Goal: Information Seeking & Learning: Learn about a topic

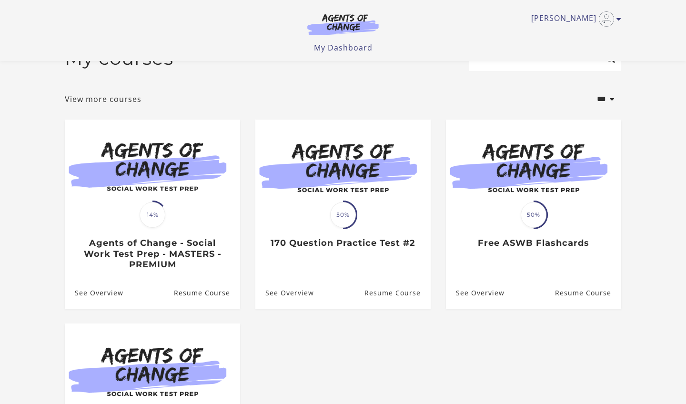
scroll to position [29, 0]
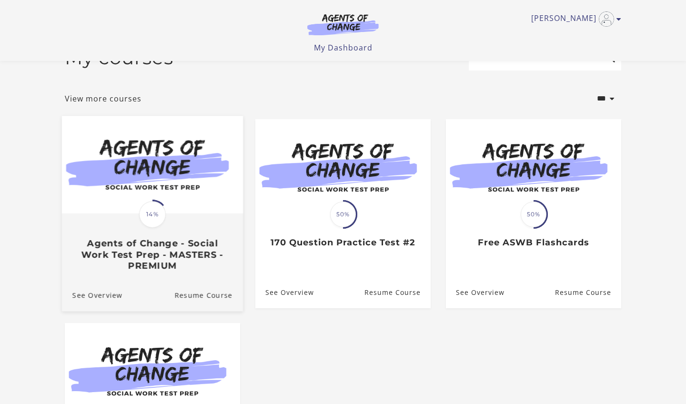
click at [145, 196] on img at bounding box center [152, 165] width 181 height 98
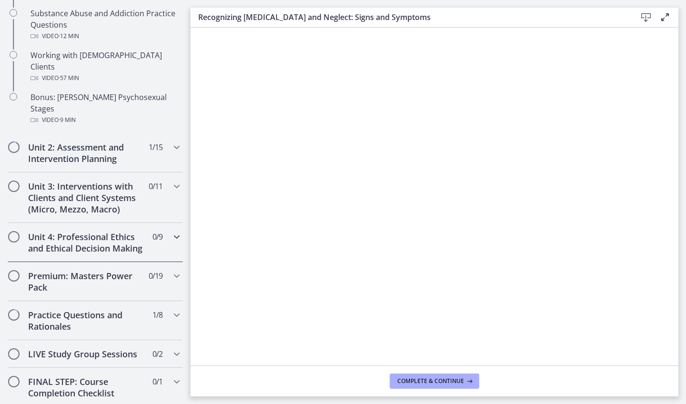
scroll to position [686, 0]
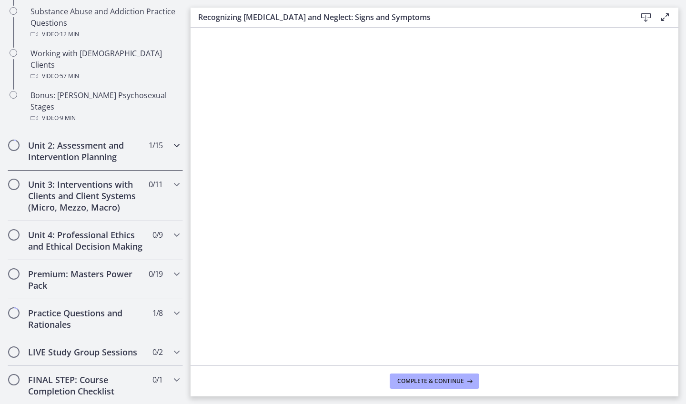
click at [115, 140] on h2 "Unit 2: Assessment and Intervention Planning" at bounding box center [86, 151] width 116 height 23
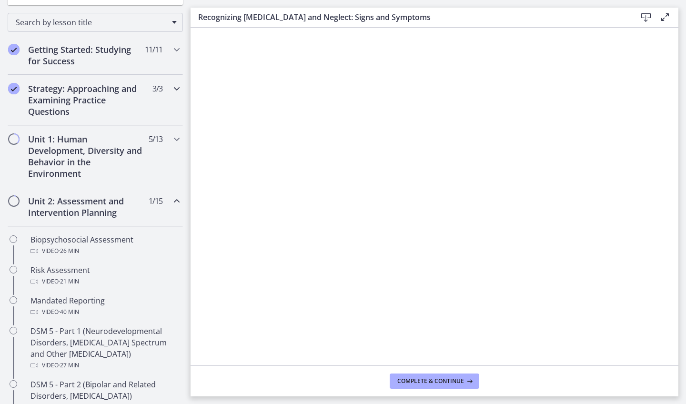
scroll to position [138, 0]
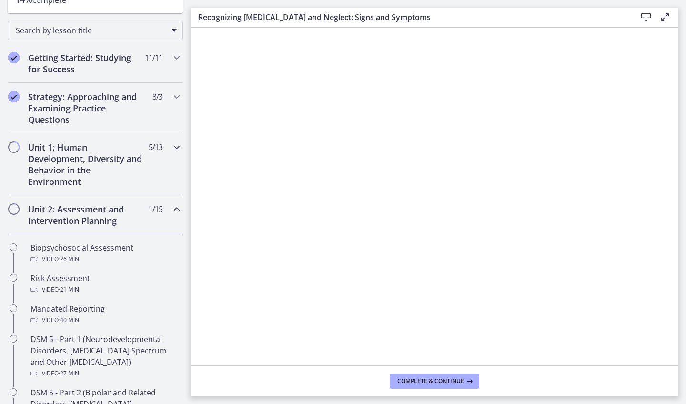
click at [81, 142] on h2 "Unit 1: Human Development, Diversity and Behavior in the Environment" at bounding box center [86, 164] width 116 height 46
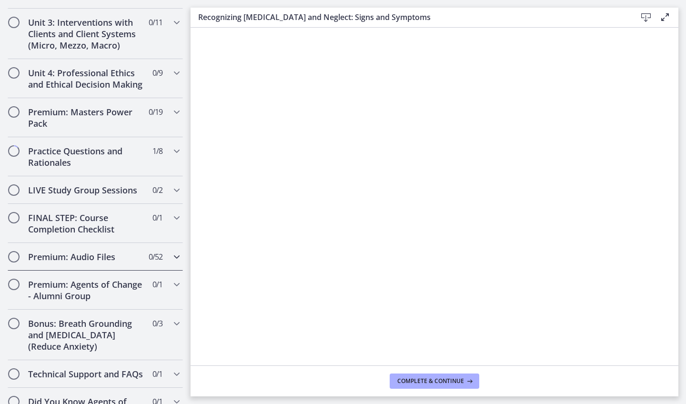
scroll to position [0, 0]
click at [145, 137] on div "Practice Questions and Rationales 1 / 8 Completed" at bounding box center [95, 156] width 175 height 39
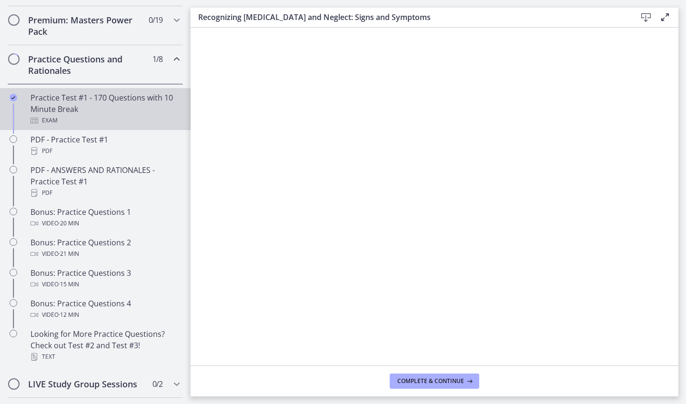
scroll to position [454, 0]
click at [115, 100] on div "Practice Test #1 - 170 Questions with 10 Minute Break Exam" at bounding box center [104, 110] width 149 height 34
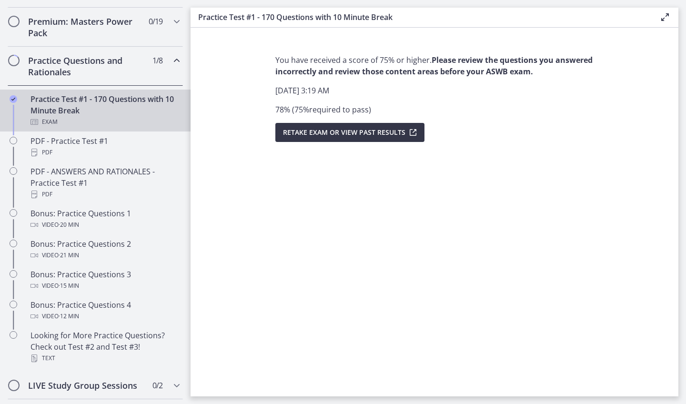
click at [306, 132] on span "Retake Exam OR View Past Results" at bounding box center [344, 132] width 122 height 11
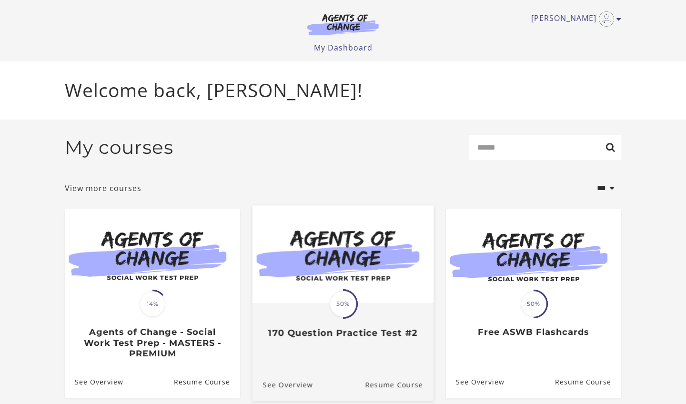
click at [325, 315] on div "Translation missing: en.liquid.partials.dashboard_course_card.progress_descript…" at bounding box center [342, 321] width 181 height 35
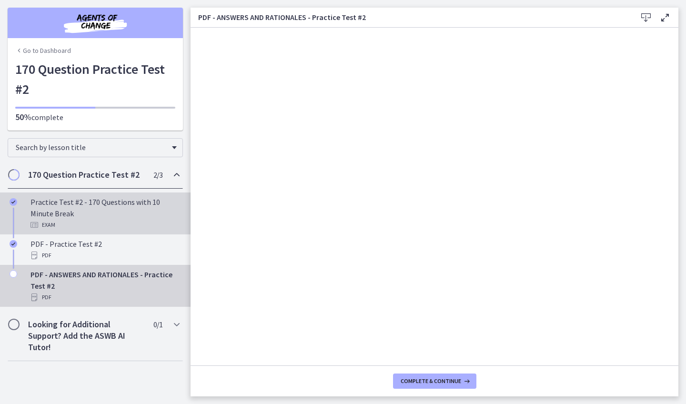
click at [110, 204] on div "Practice Test #2 - 170 Questions with 10 Minute Break Exam" at bounding box center [104, 213] width 149 height 34
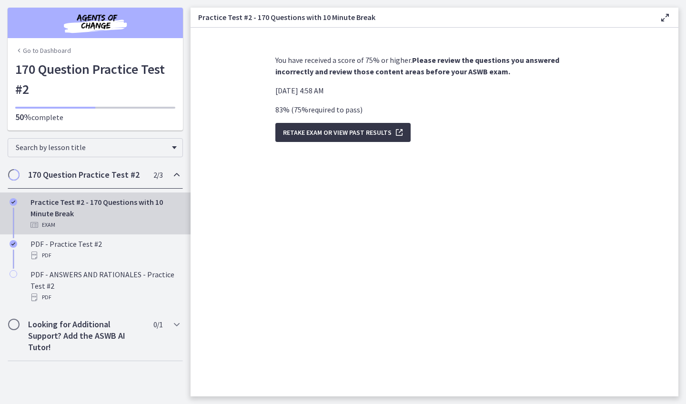
click at [325, 130] on span "Retake Exam OR View Past Results" at bounding box center [337, 132] width 109 height 11
